Goal: Information Seeking & Learning: Check status

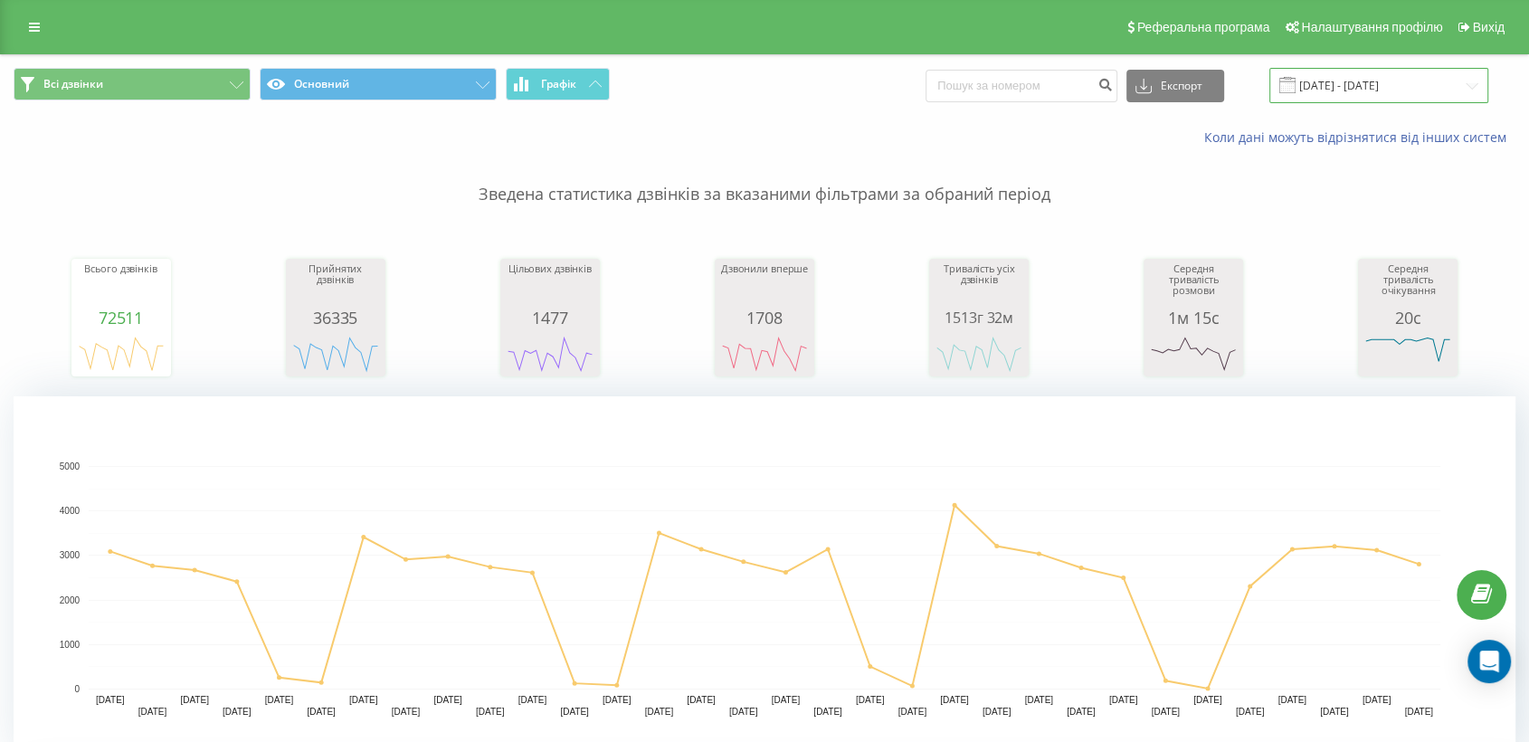
click at [1343, 83] on input "[DATE] - [DATE]" at bounding box center [1379, 85] width 219 height 35
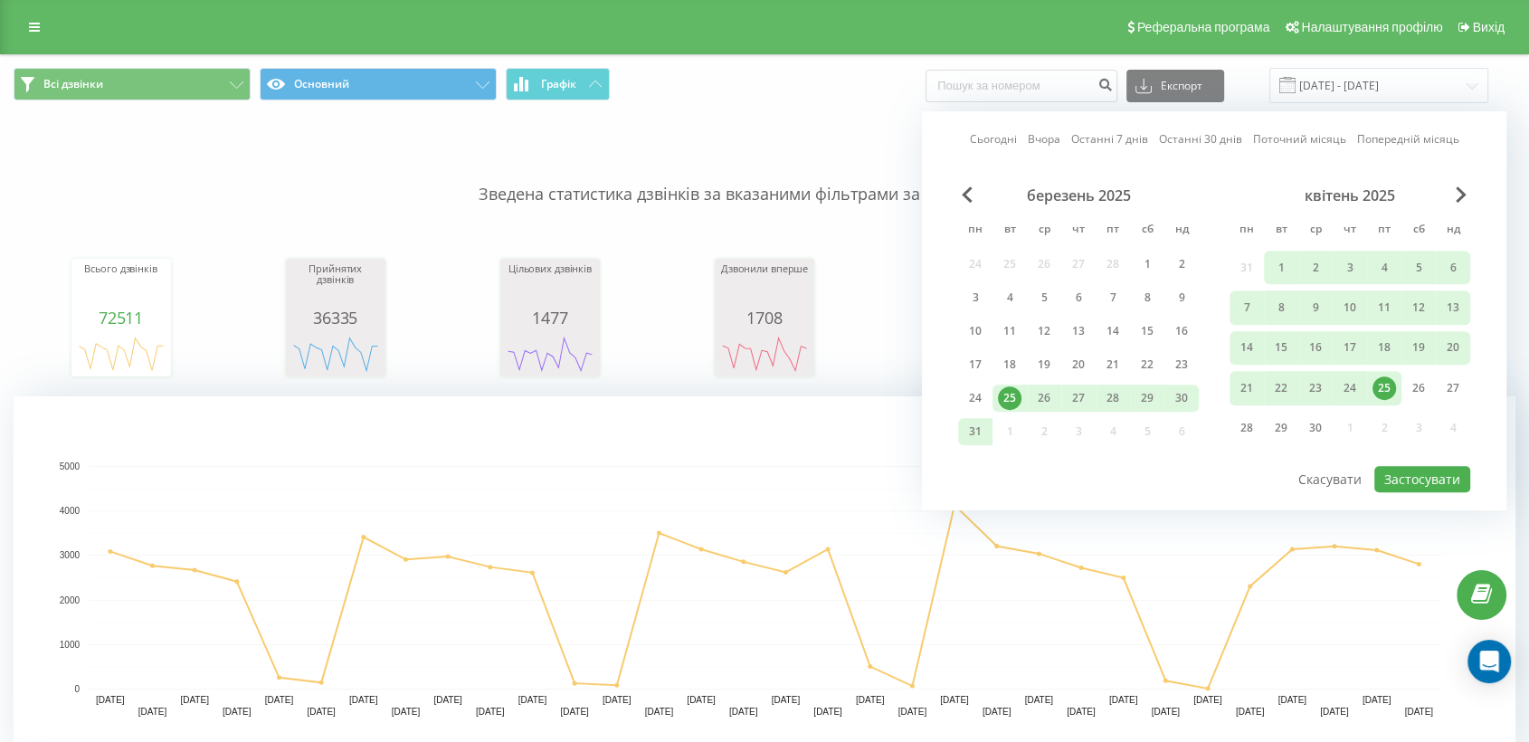
click at [1012, 141] on link "Сьогодні" at bounding box center [993, 139] width 47 height 17
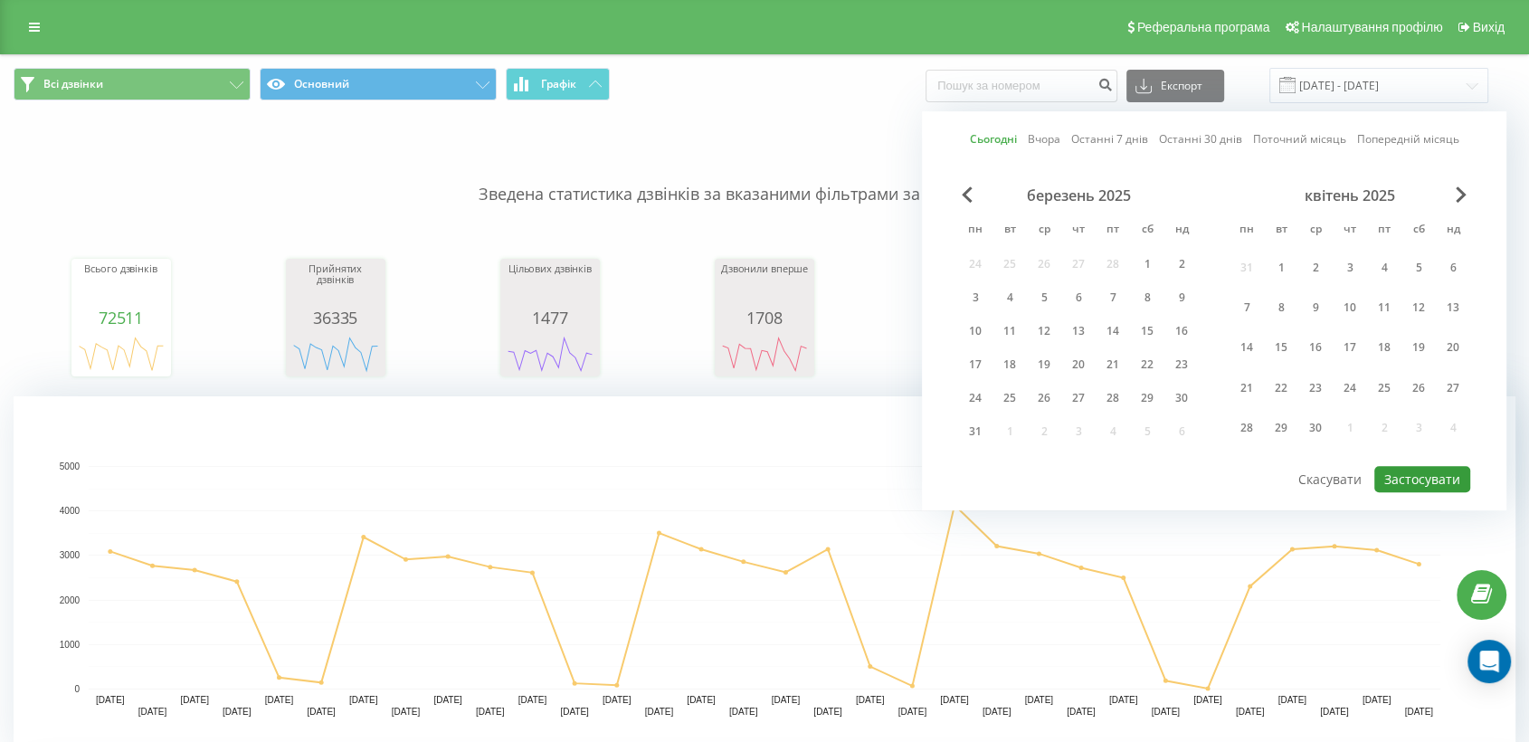
click at [1389, 471] on button "Застосувати" at bounding box center [1423, 479] width 96 height 26
type input "20.08.2025 - 20.08.2025"
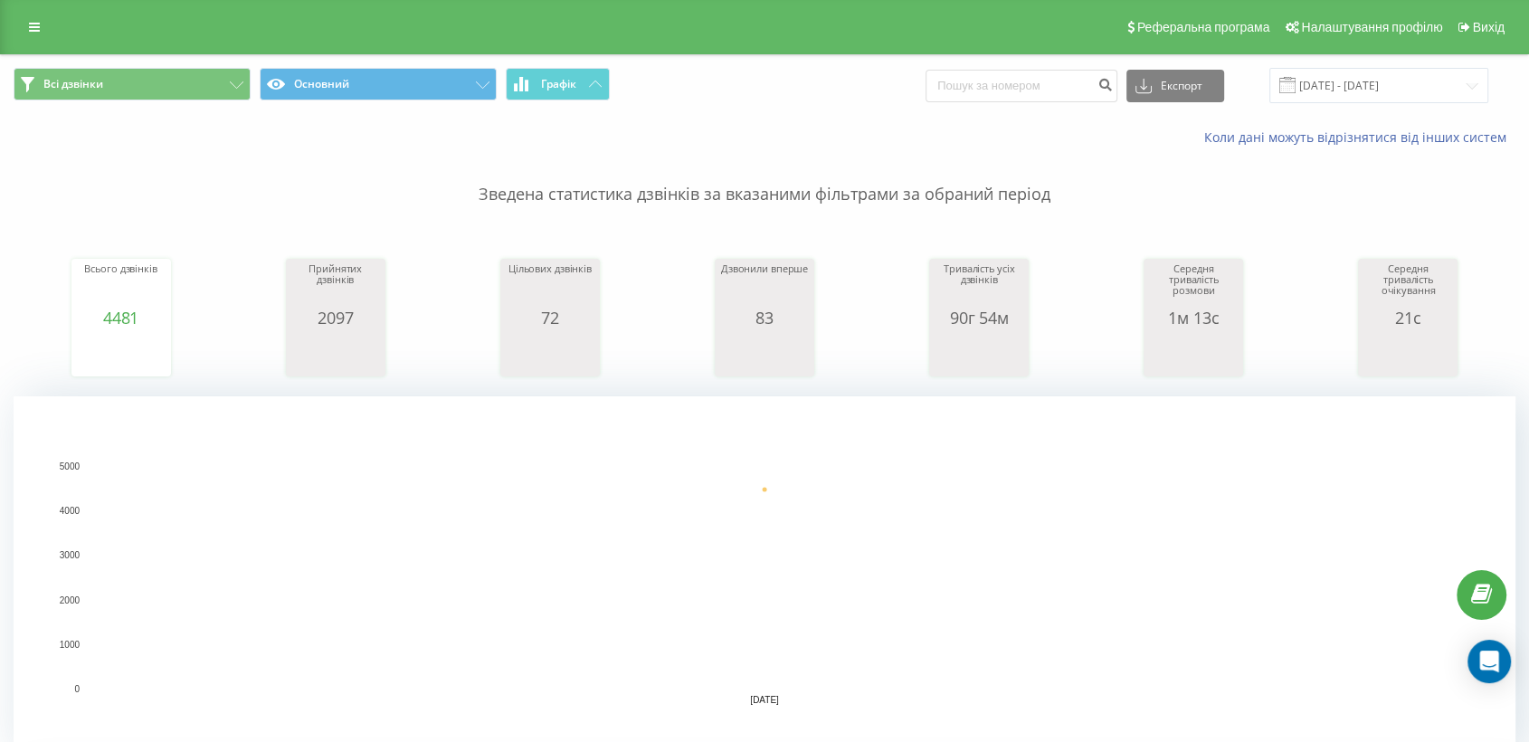
scroll to position [402, 0]
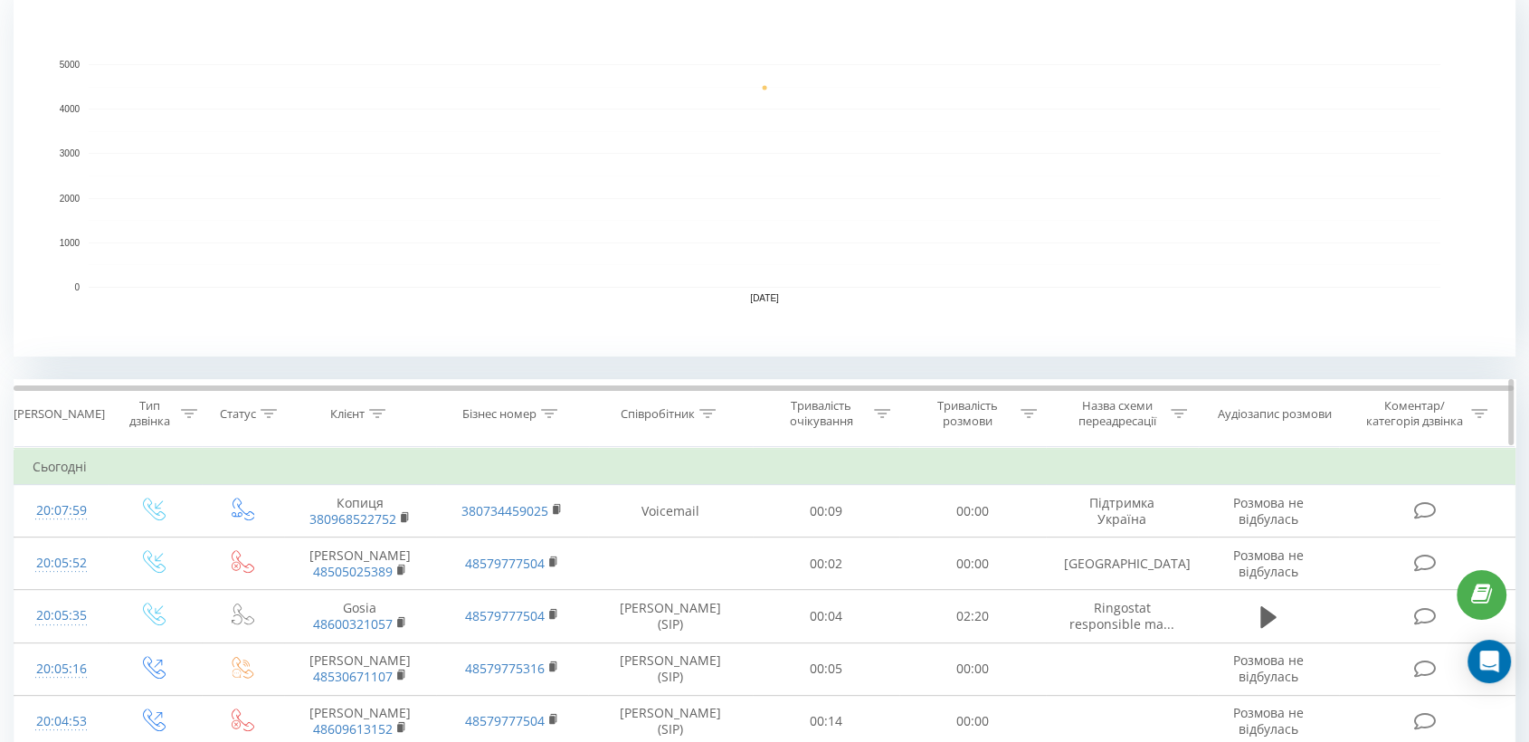
click at [713, 417] on div at bounding box center [708, 413] width 16 height 15
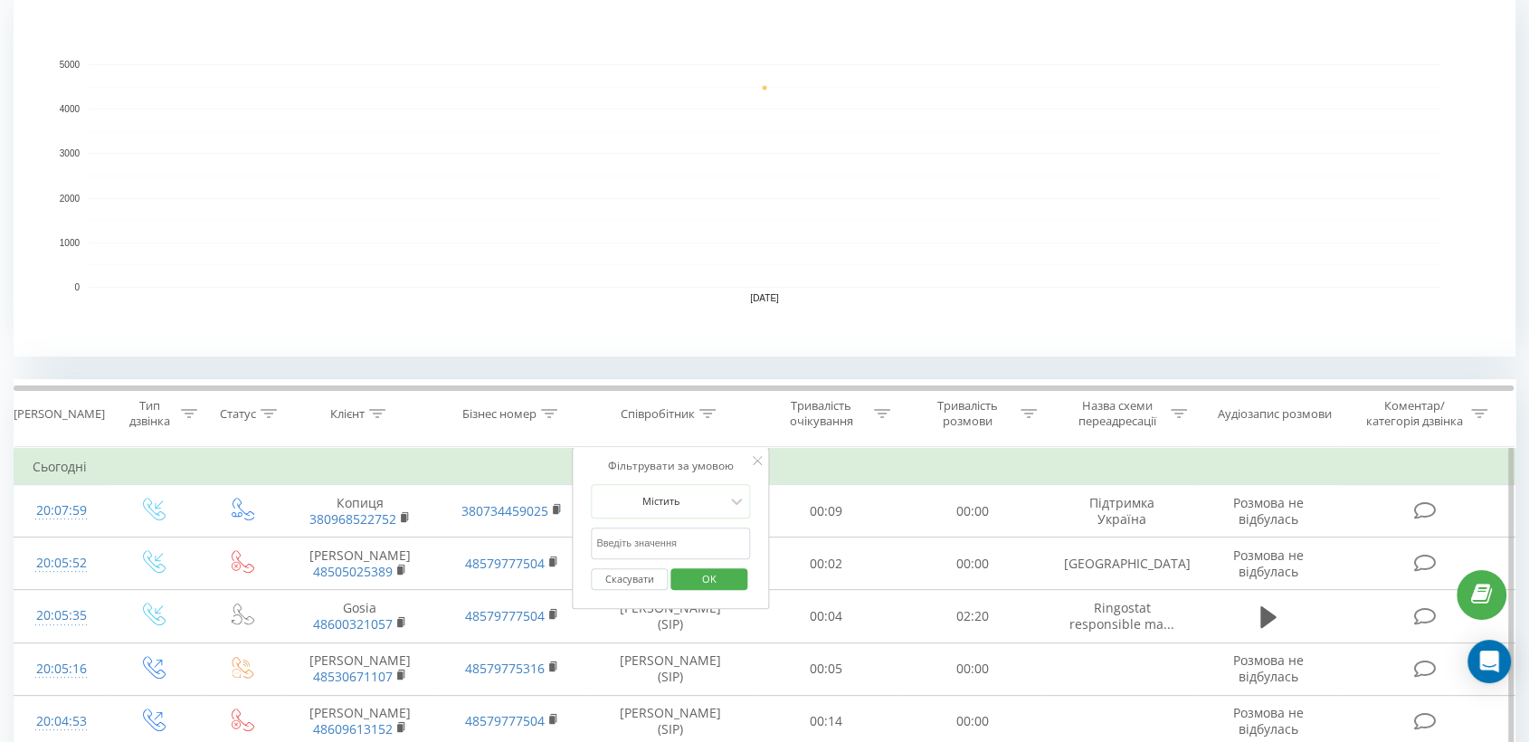
click at [641, 544] on input "text" at bounding box center [670, 544] width 159 height 32
type input "піль"
drag, startPoint x: 713, startPoint y: 578, endPoint x: 841, endPoint y: 530, distance: 136.3
click at [712, 576] on span "OK" at bounding box center [709, 579] width 51 height 28
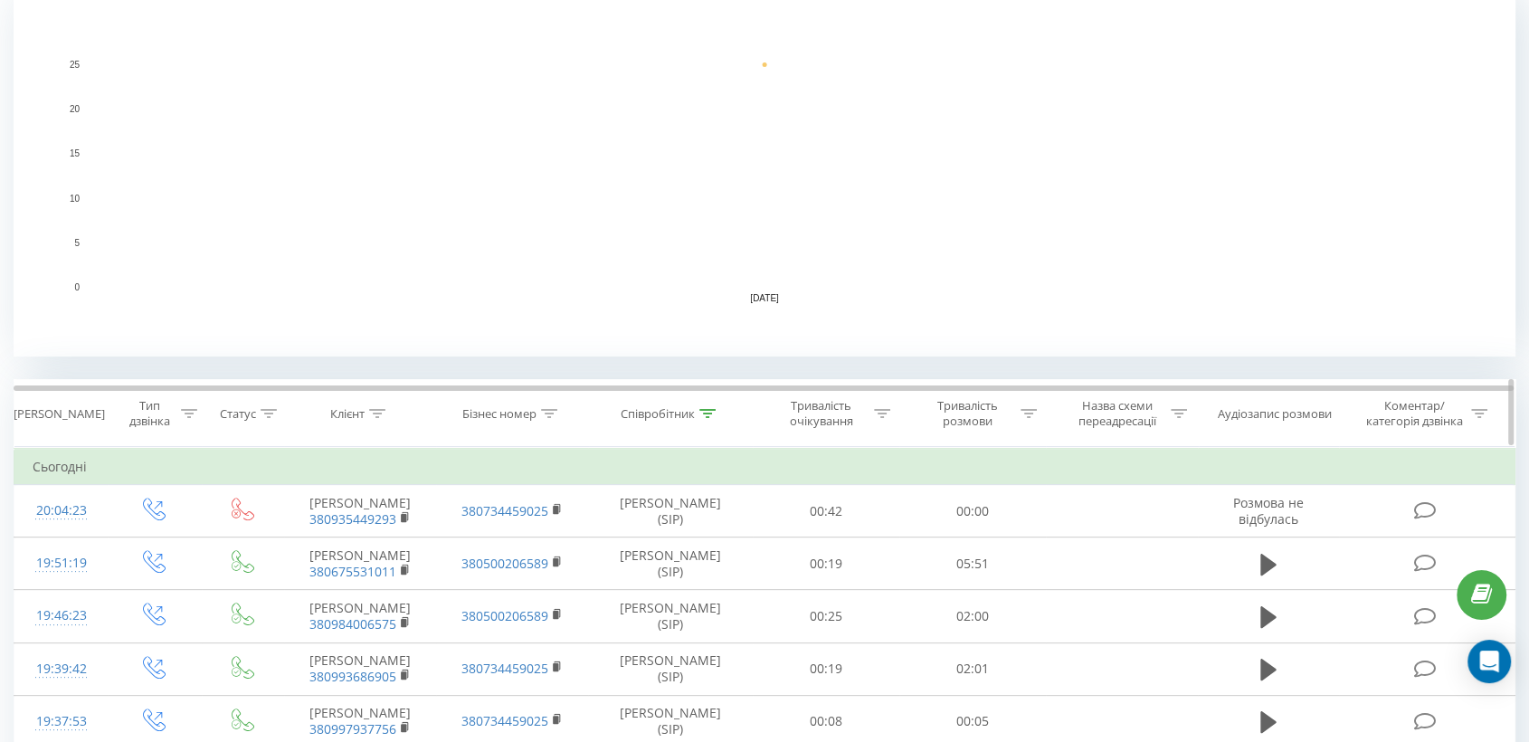
click at [1029, 418] on div at bounding box center [1029, 413] width 16 height 15
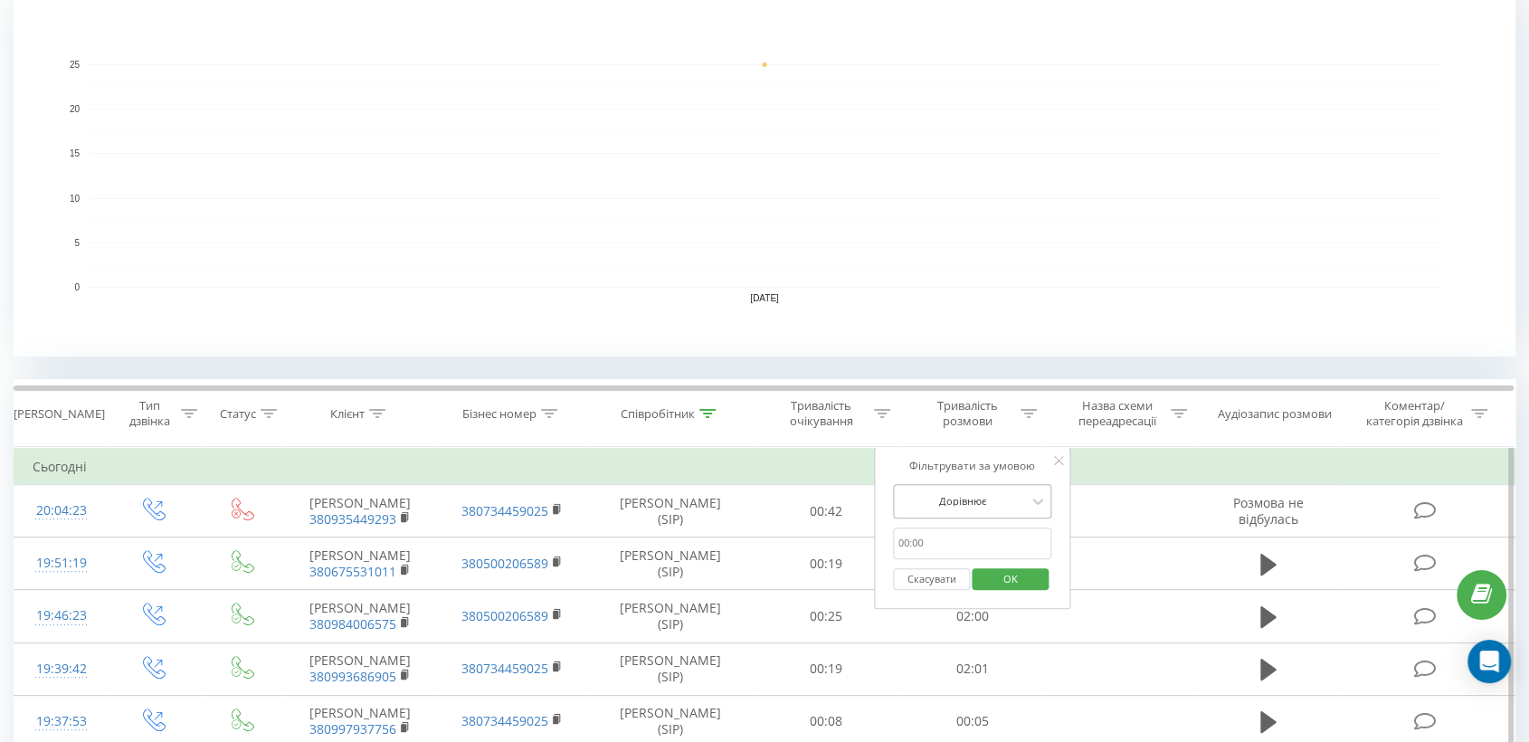
click at [943, 497] on div at bounding box center [963, 500] width 129 height 17
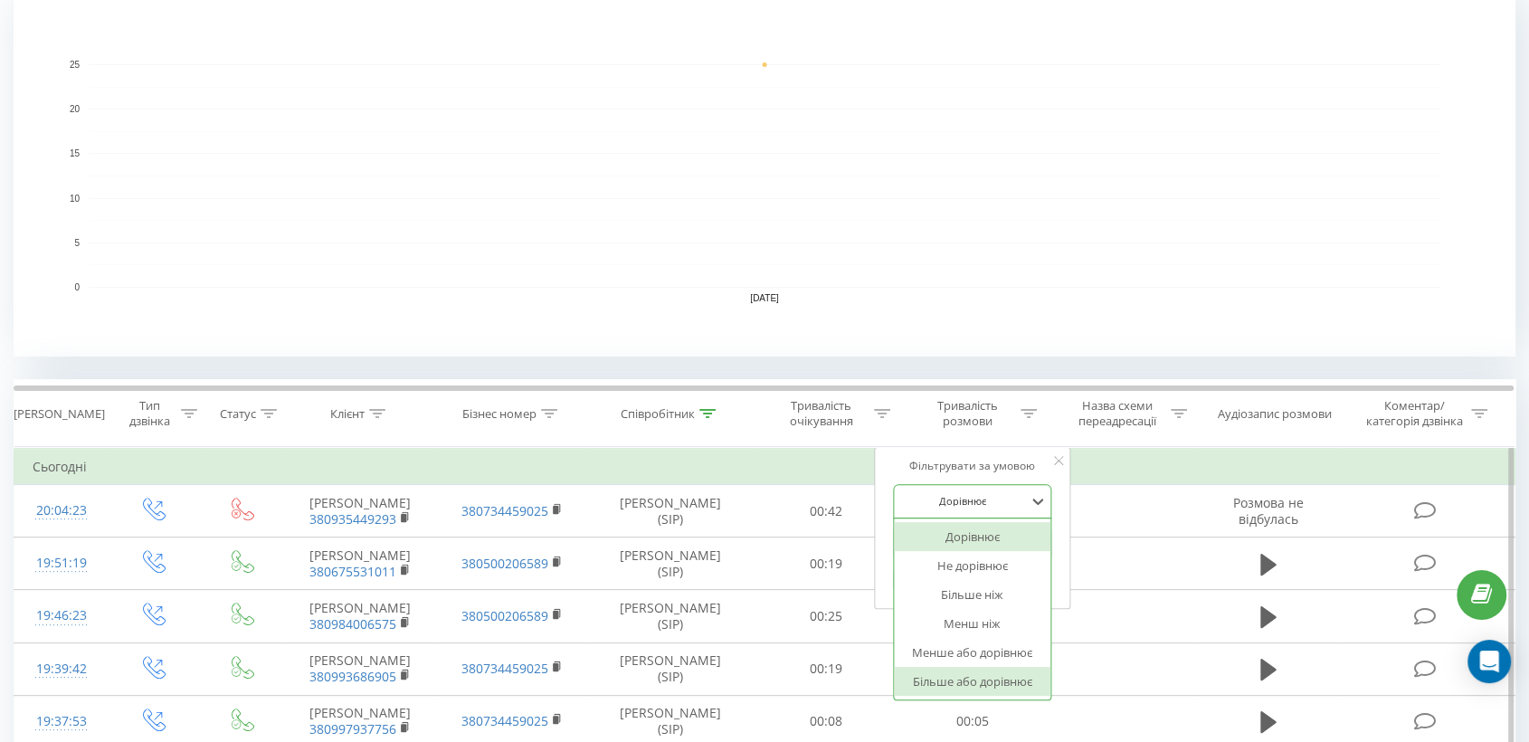
click at [941, 635] on div "Більше або дорівнює" at bounding box center [972, 681] width 157 height 29
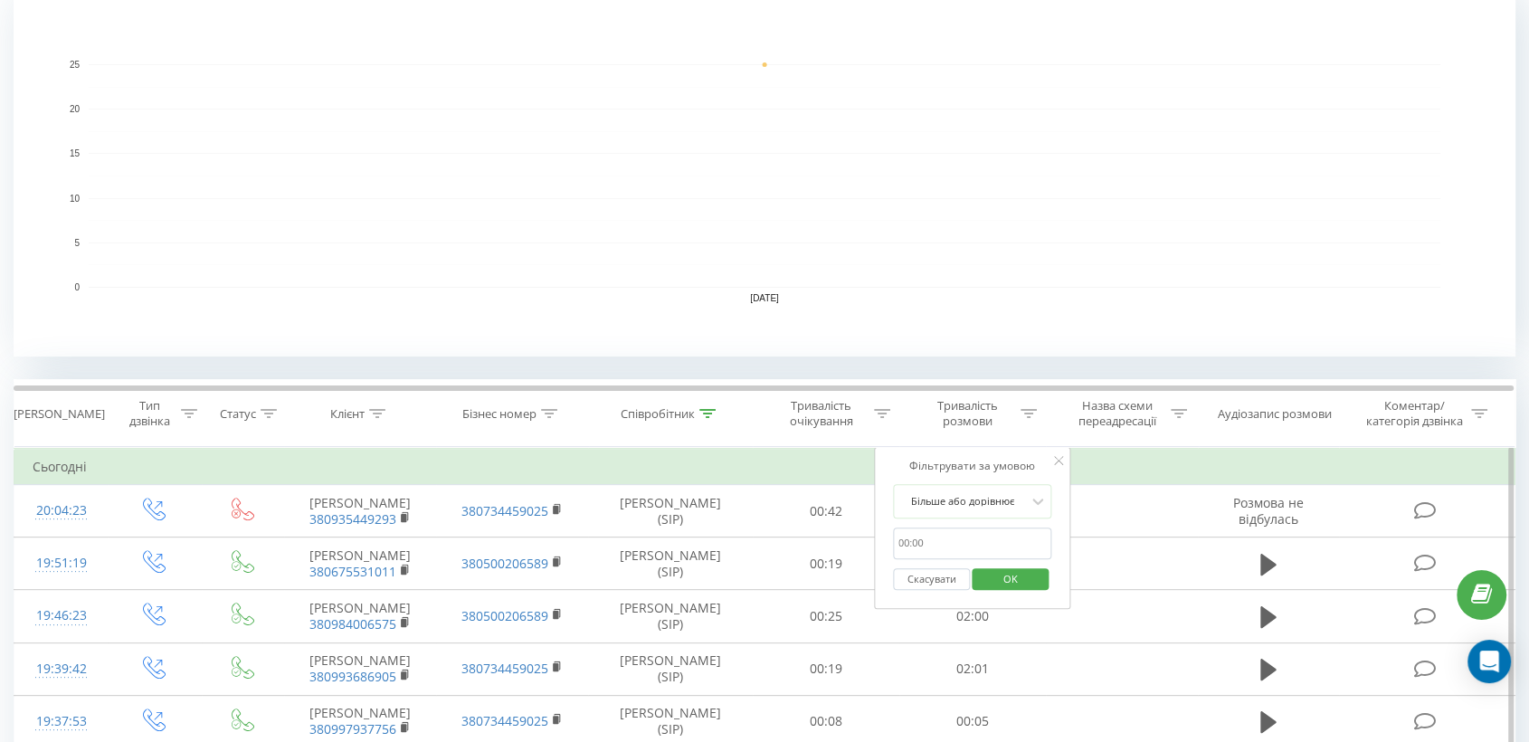
click at [927, 548] on input "text" at bounding box center [972, 544] width 159 height 32
type input "00:30"
click at [1010, 578] on span "OK" at bounding box center [1011, 579] width 51 height 28
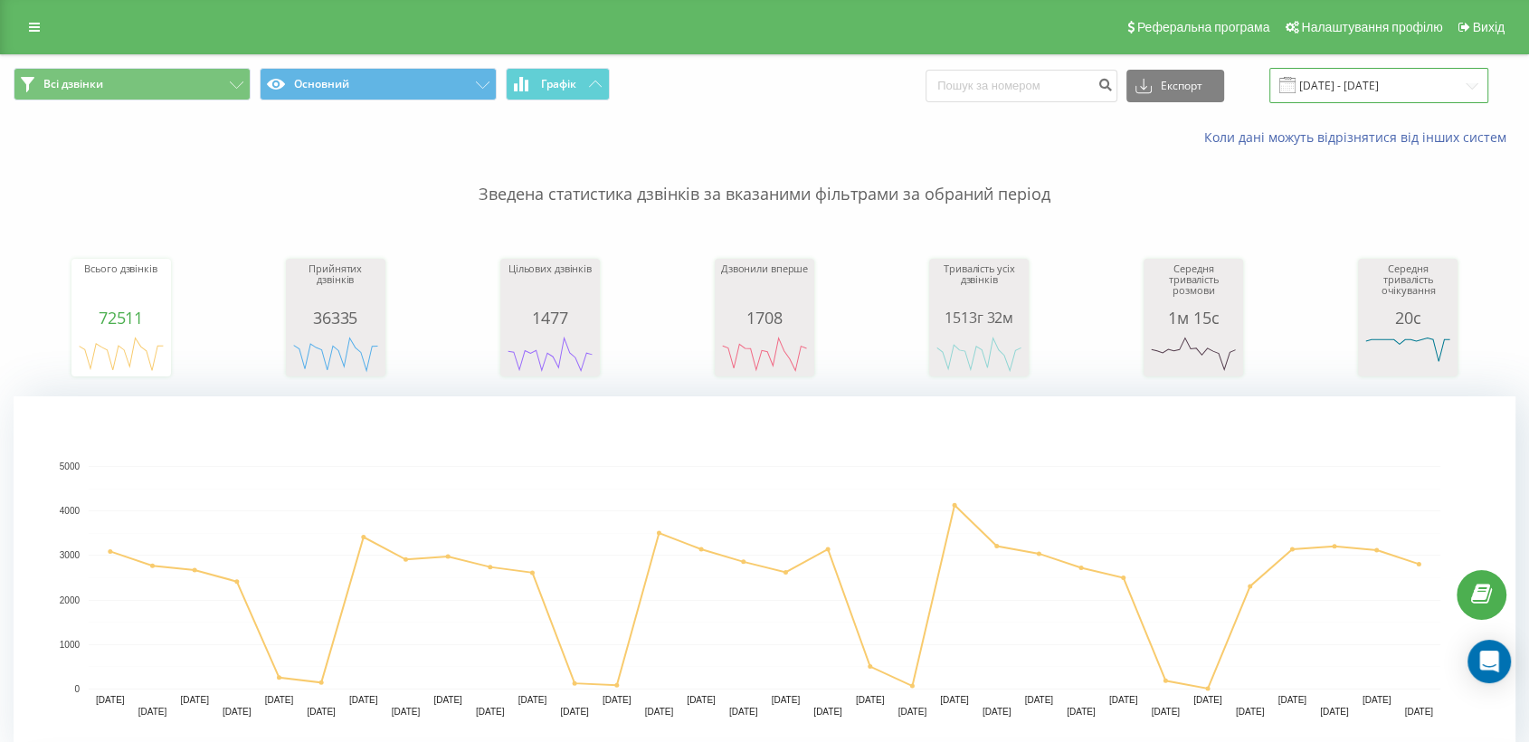
click at [1338, 79] on input "[DATE] - [DATE]" at bounding box center [1379, 85] width 219 height 35
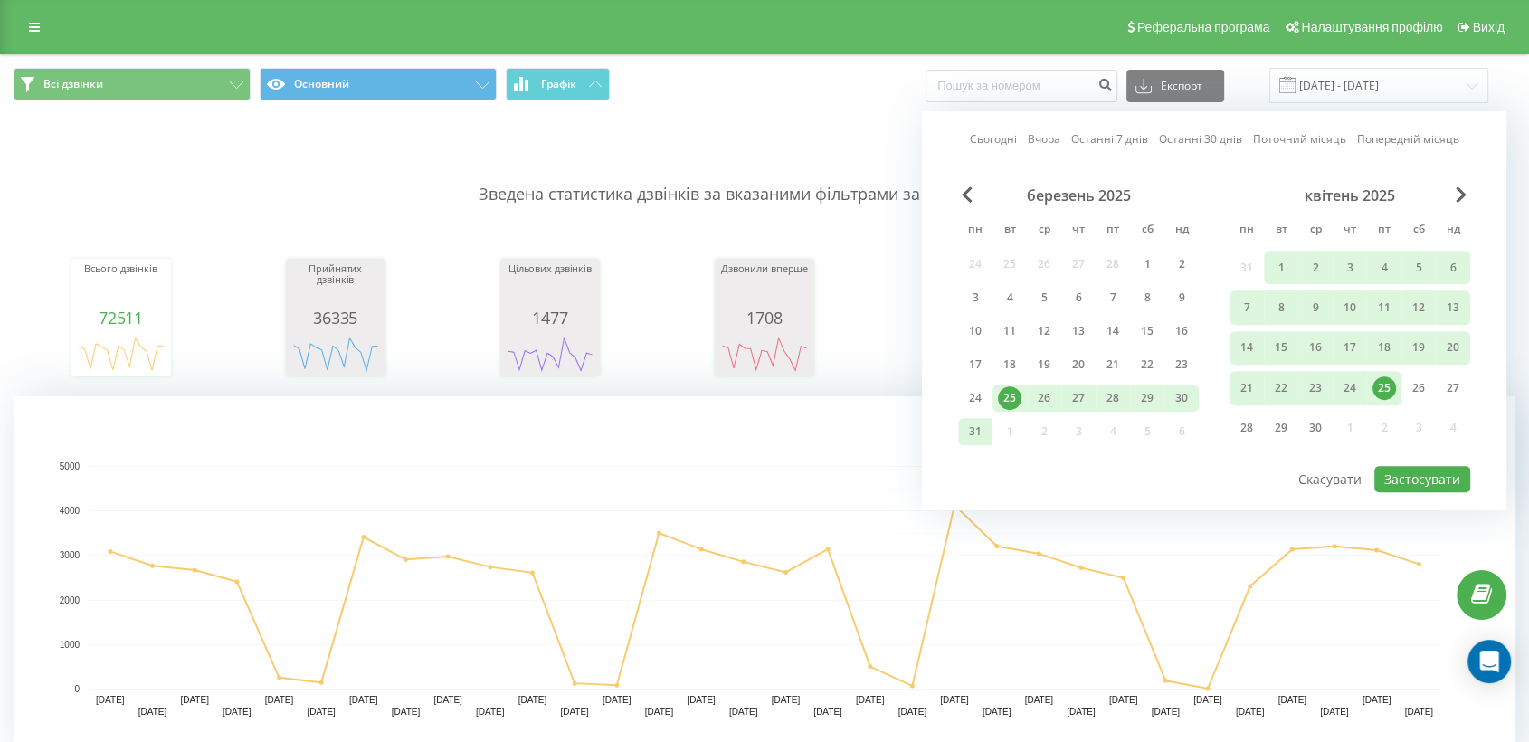
click at [993, 139] on link "Сьогодні" at bounding box center [993, 139] width 47 height 17
